Goal: Task Accomplishment & Management: Manage account settings

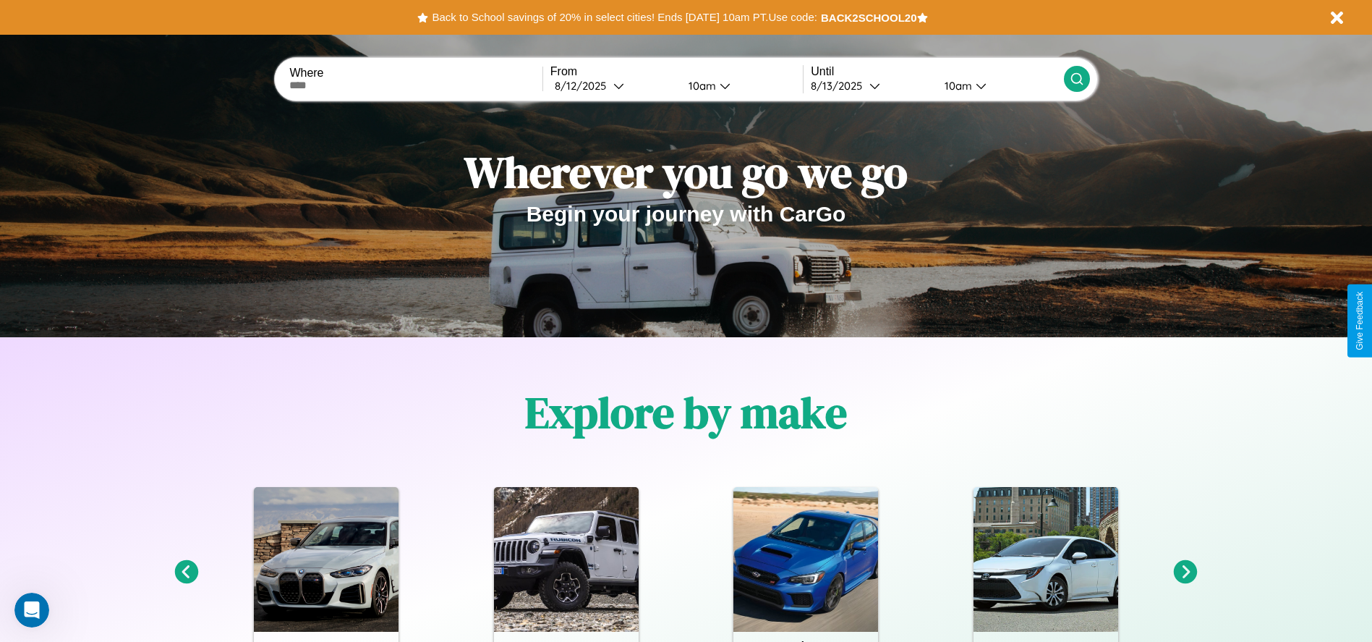
scroll to position [300, 0]
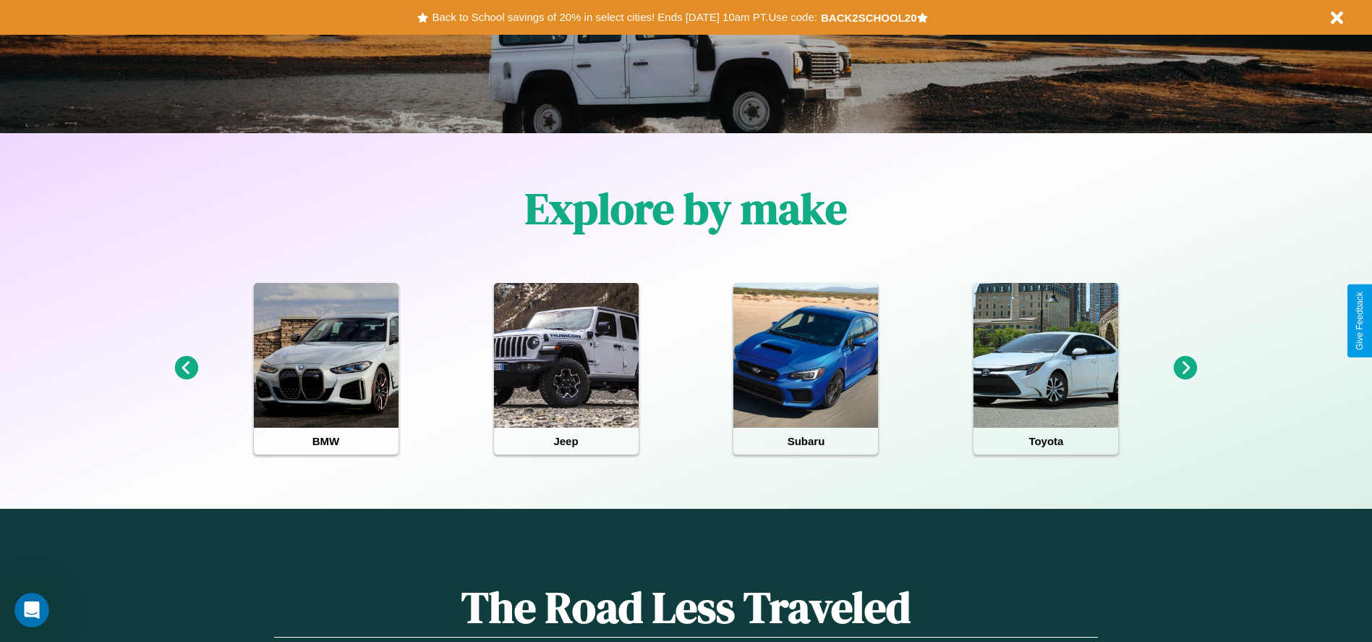
click at [186, 368] on icon at bounding box center [186, 368] width 24 height 24
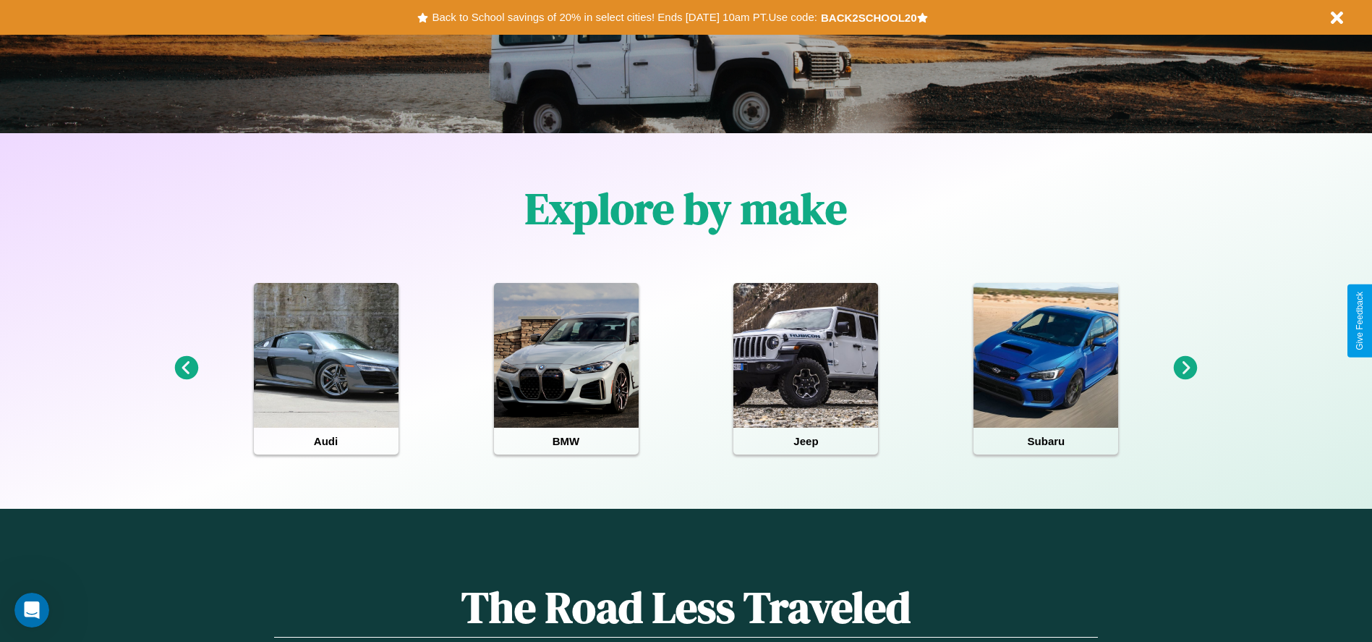
click at [1185, 368] on icon at bounding box center [1186, 368] width 24 height 24
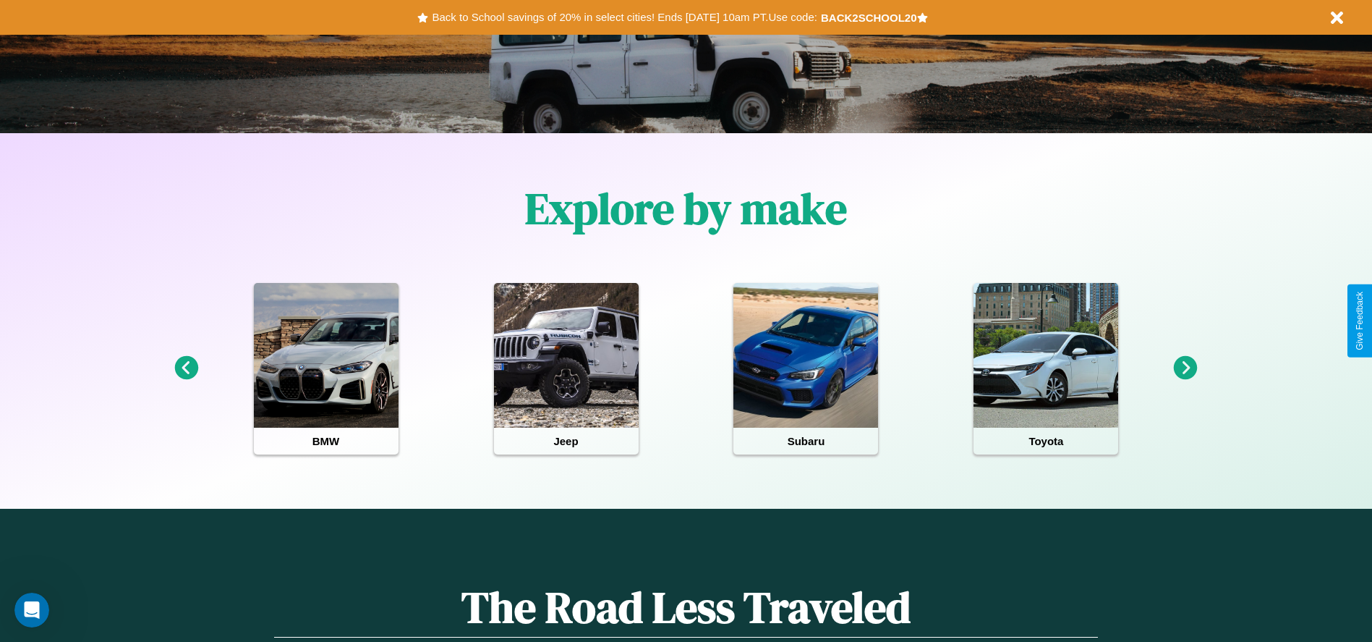
click at [1185, 368] on icon at bounding box center [1186, 368] width 24 height 24
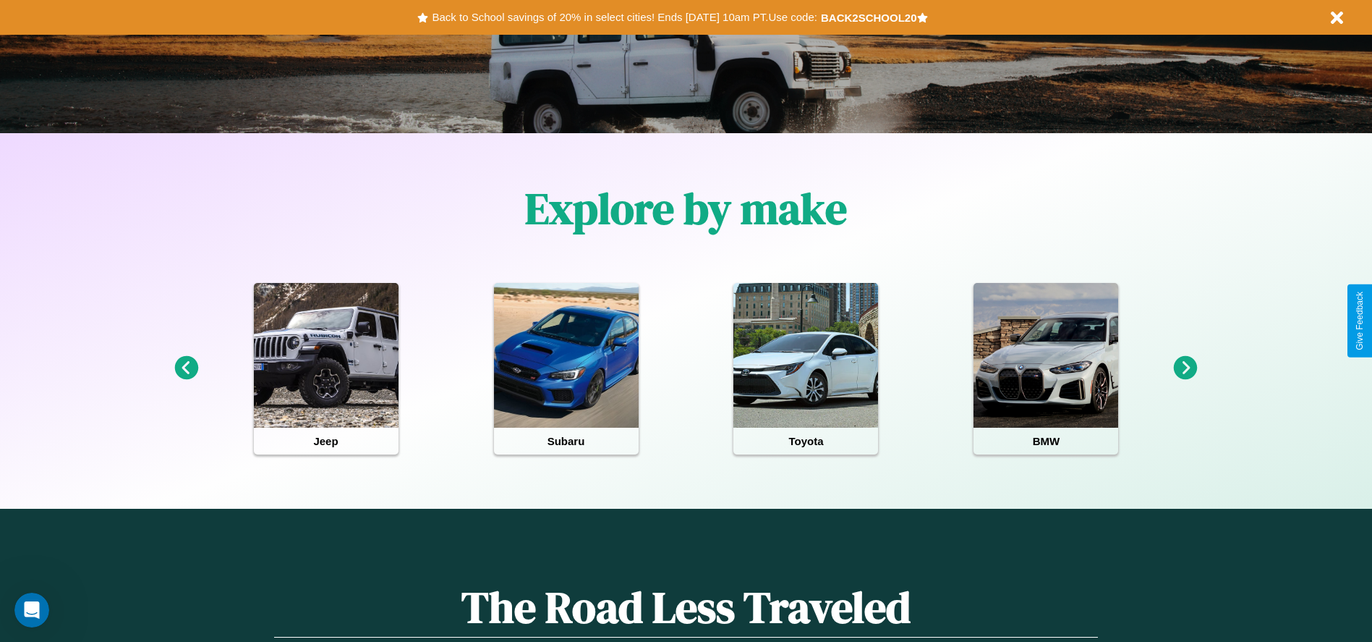
click at [1185, 368] on icon at bounding box center [1186, 368] width 24 height 24
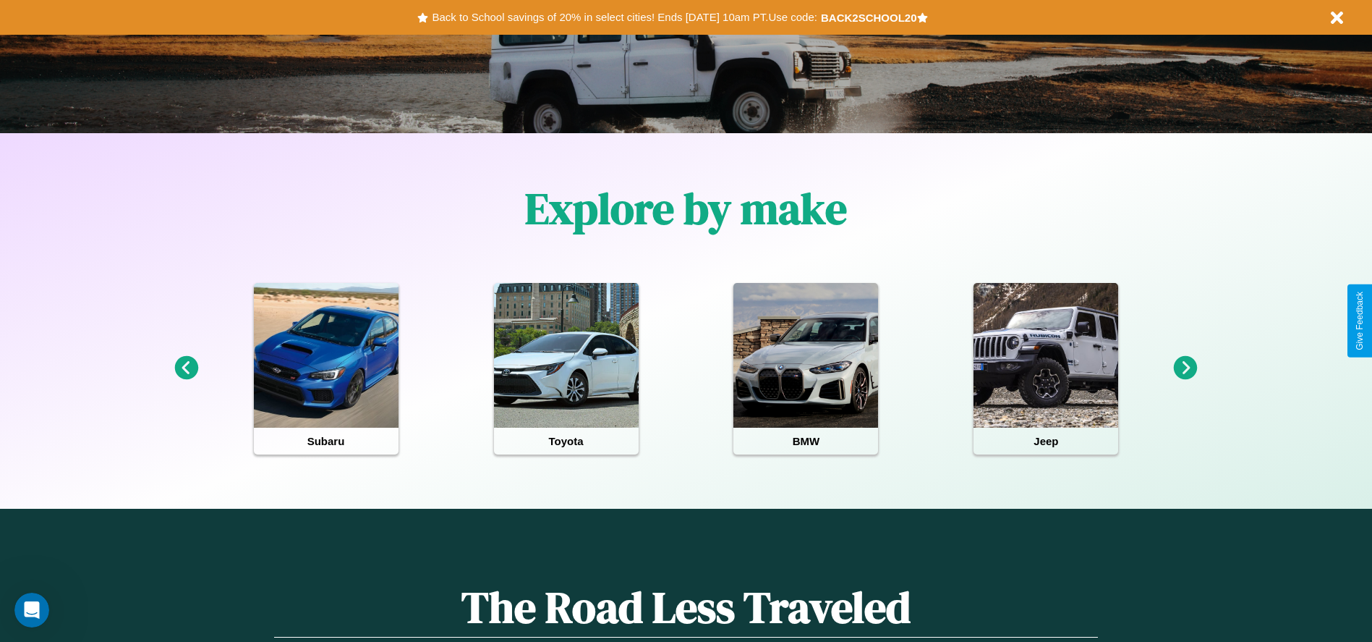
click at [1185, 368] on icon at bounding box center [1186, 368] width 24 height 24
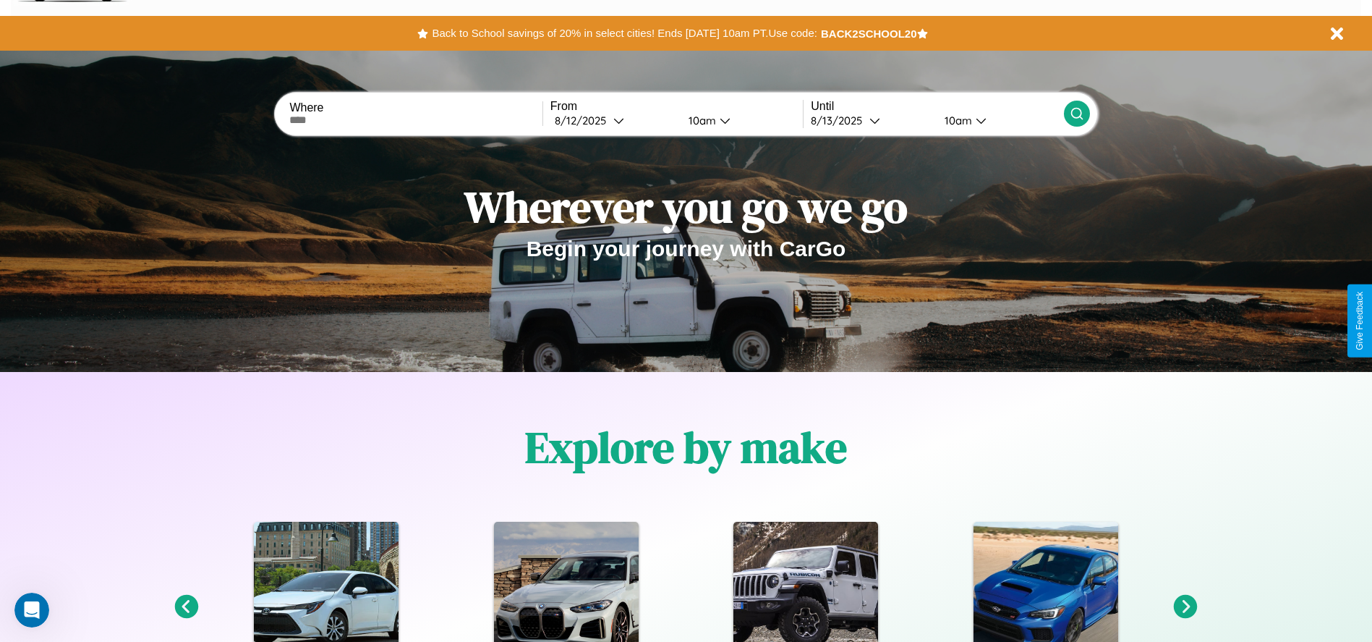
scroll to position [0, 0]
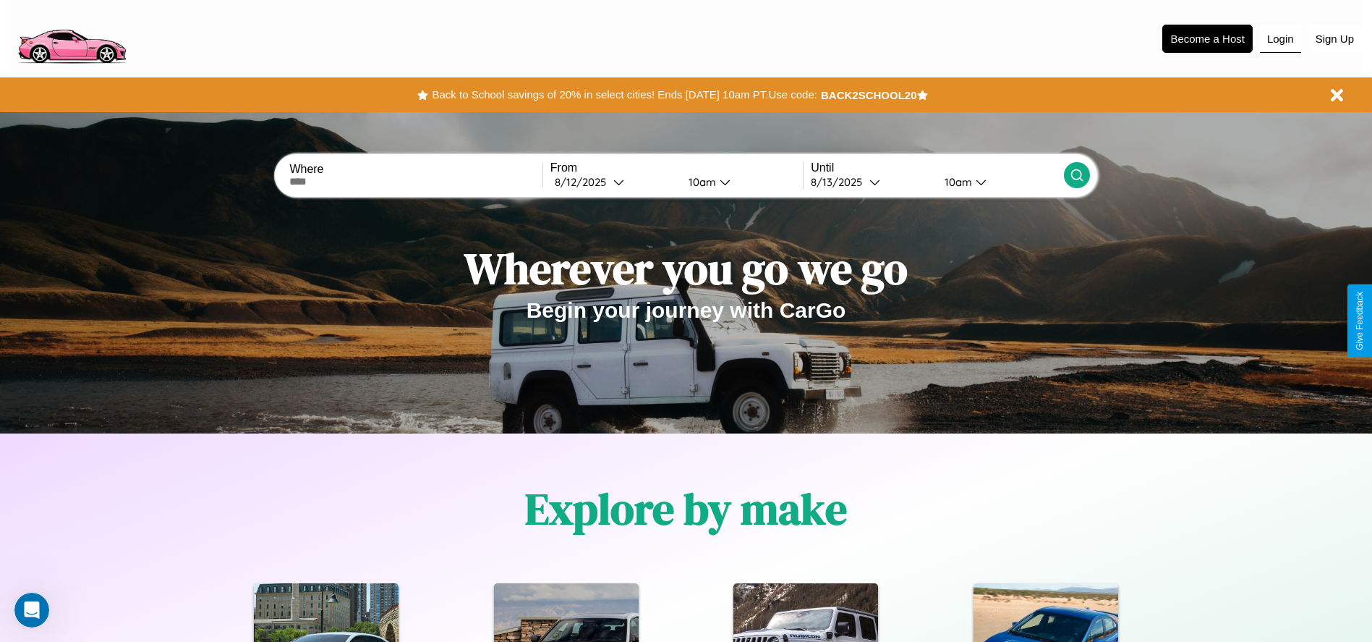
click at [1280, 38] on button "Login" at bounding box center [1280, 38] width 41 height 27
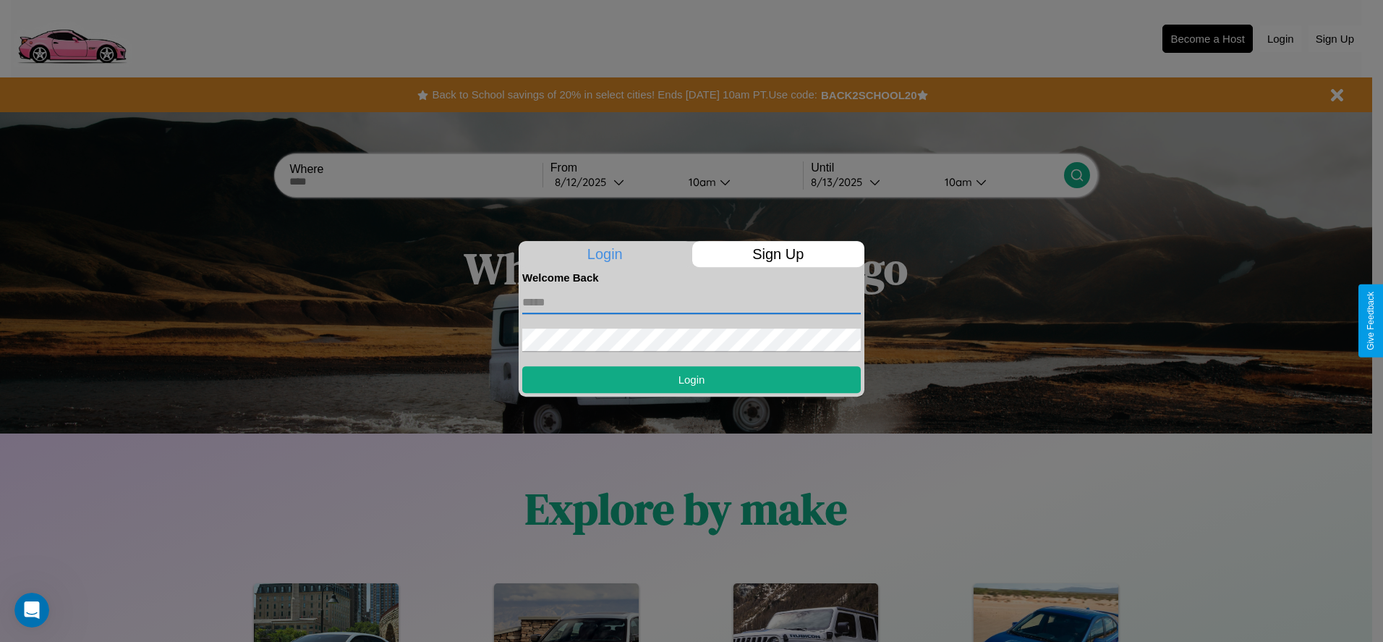
click at [691, 302] on input "text" at bounding box center [691, 302] width 339 height 23
type input "**********"
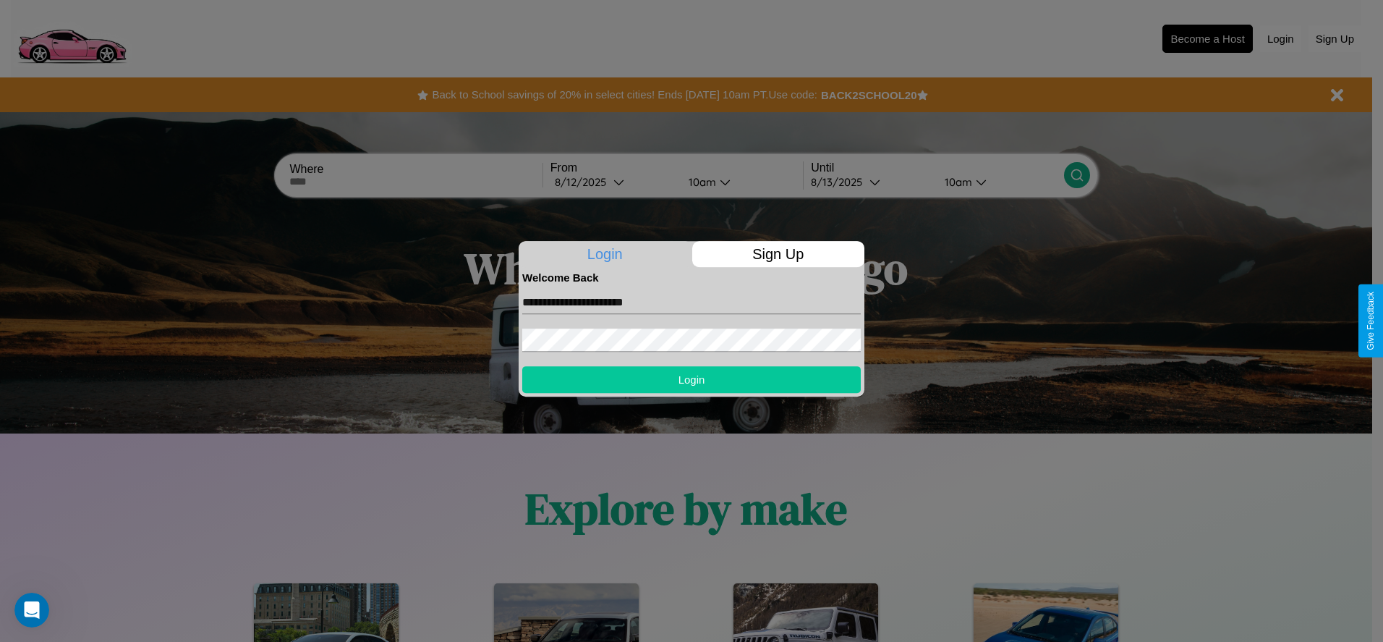
click at [691, 379] on button "Login" at bounding box center [691, 379] width 339 height 27
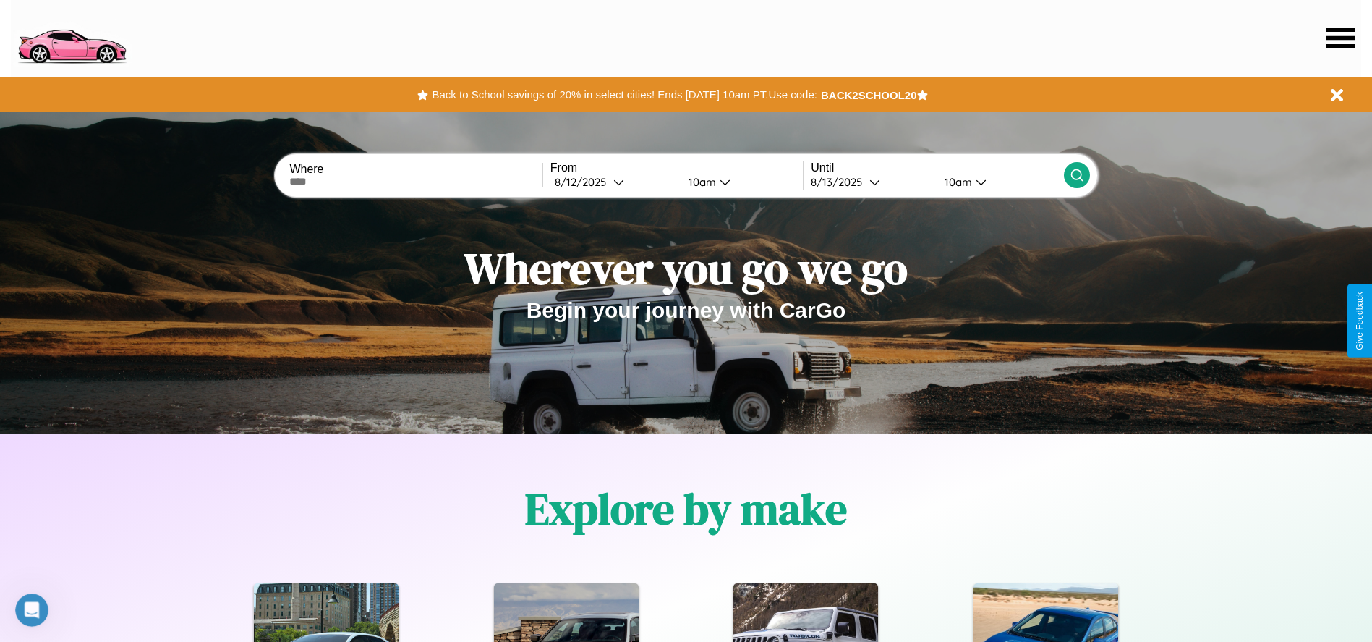
click at [1340, 38] on icon at bounding box center [1341, 37] width 28 height 20
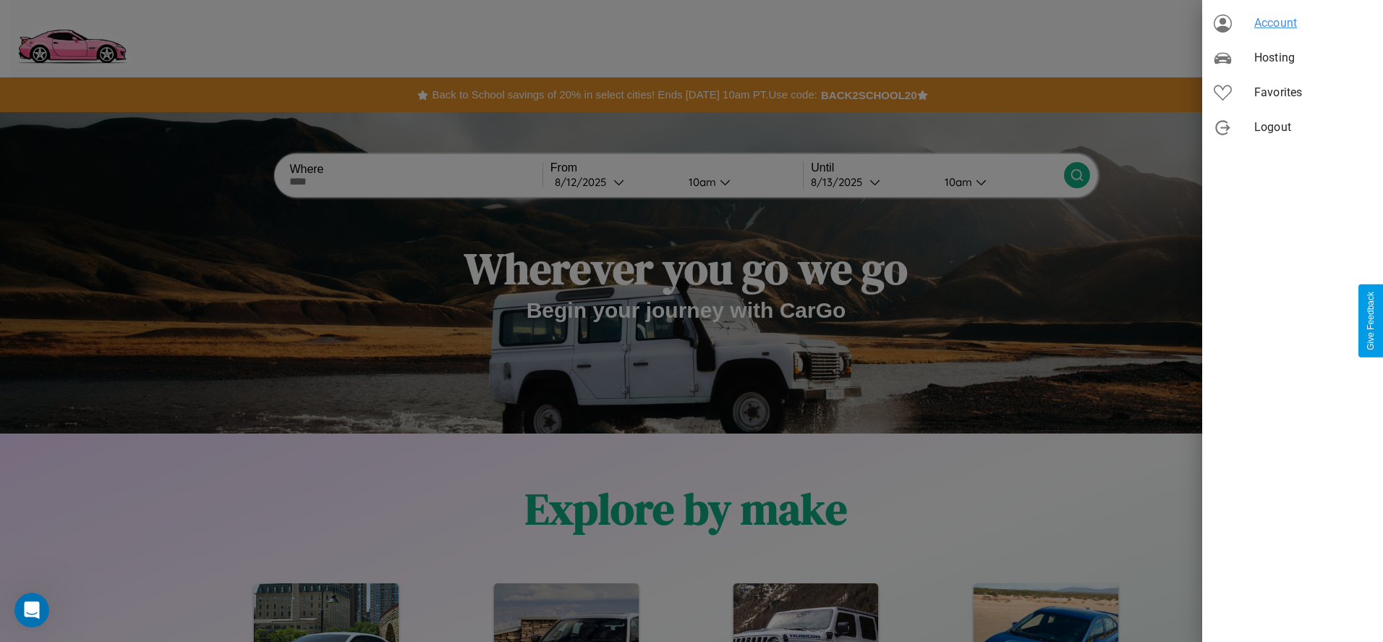
click at [1293, 23] on span "Account" at bounding box center [1312, 22] width 117 height 17
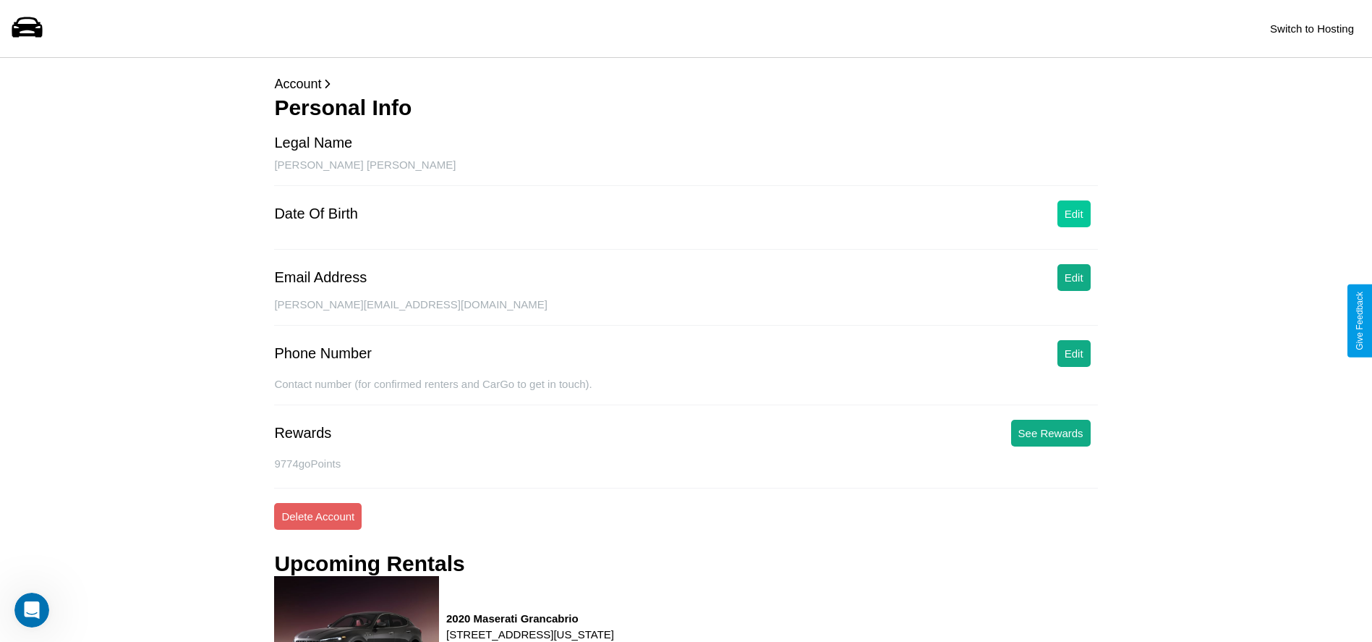
click at [1073, 213] on button "Edit" at bounding box center [1073, 213] width 33 height 27
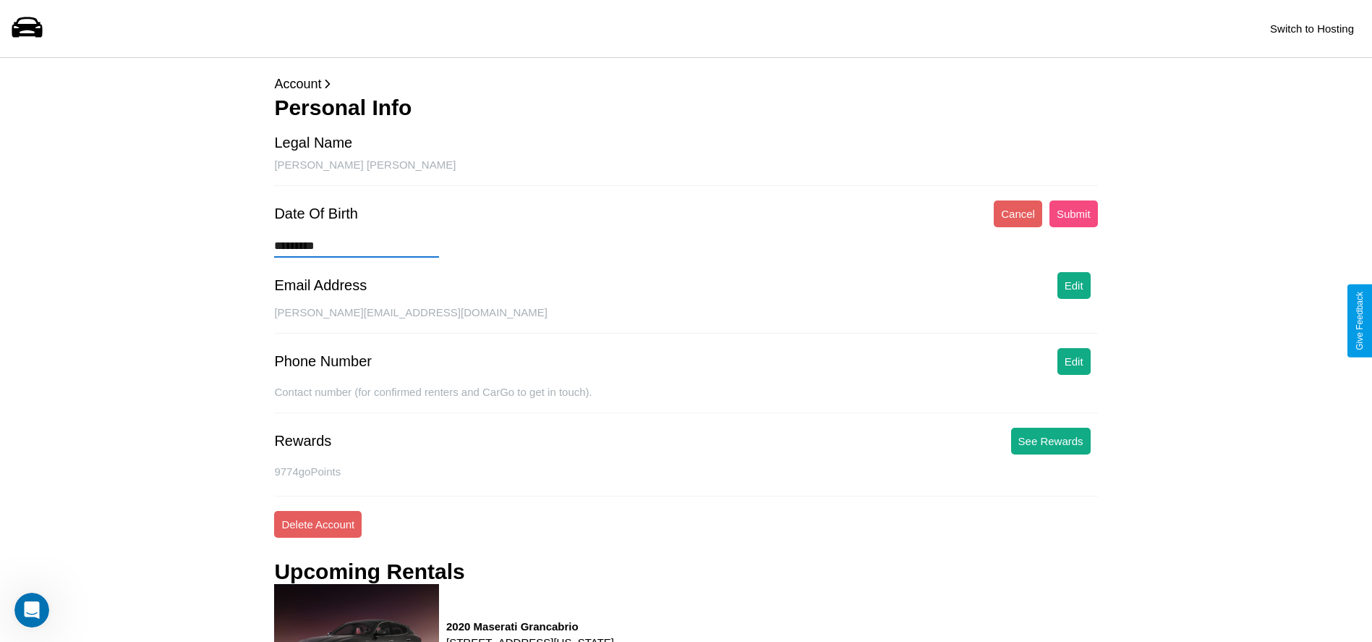
type input "*********"
click at [1073, 213] on button "Submit" at bounding box center [1074, 213] width 48 height 27
